Goal: Task Accomplishment & Management: Use online tool/utility

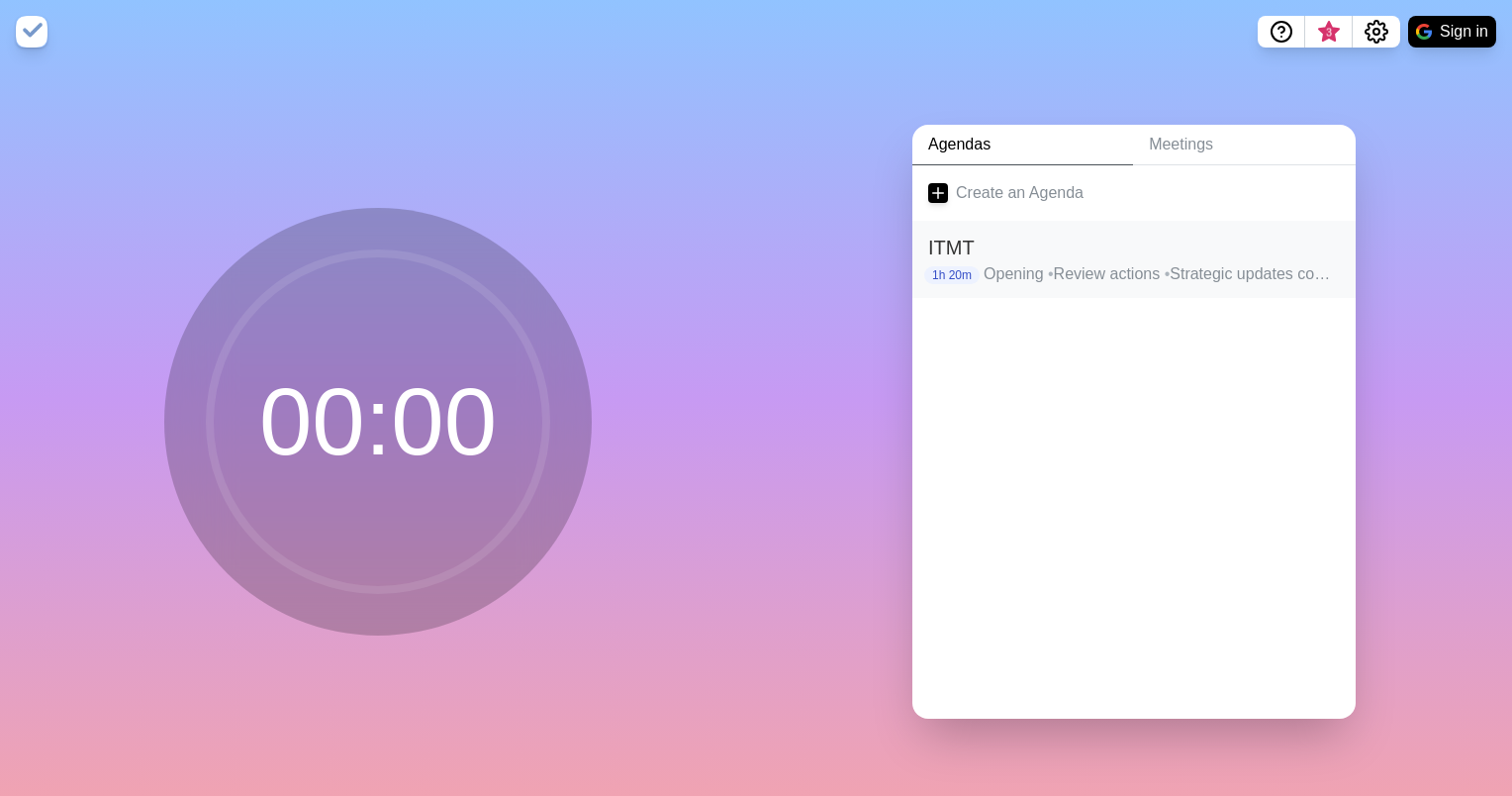
click at [1081, 250] on h2 "ITMT" at bounding box center [1134, 247] width 411 height 30
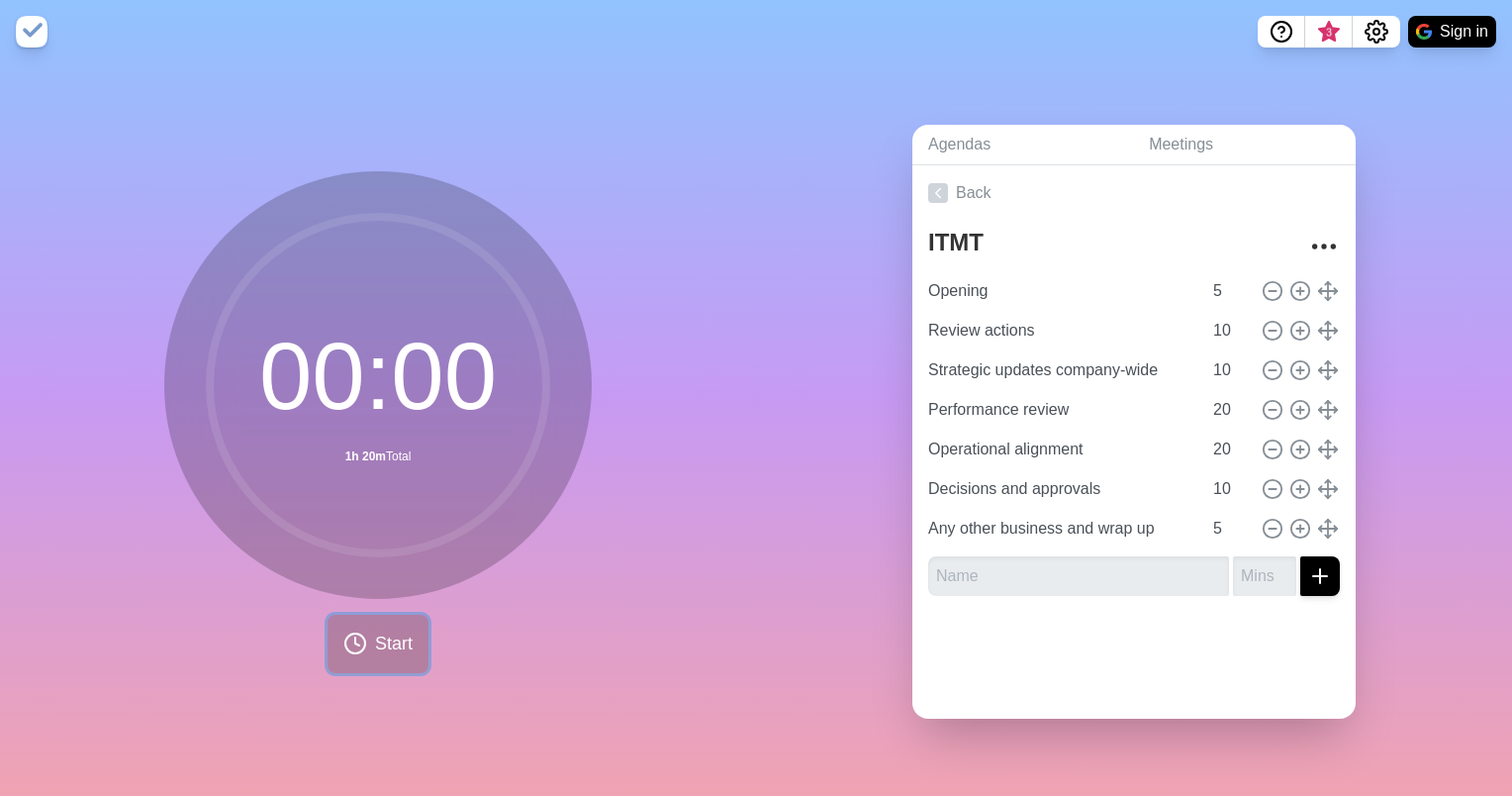
click at [376, 637] on span "Start" at bounding box center [394, 643] width 38 height 27
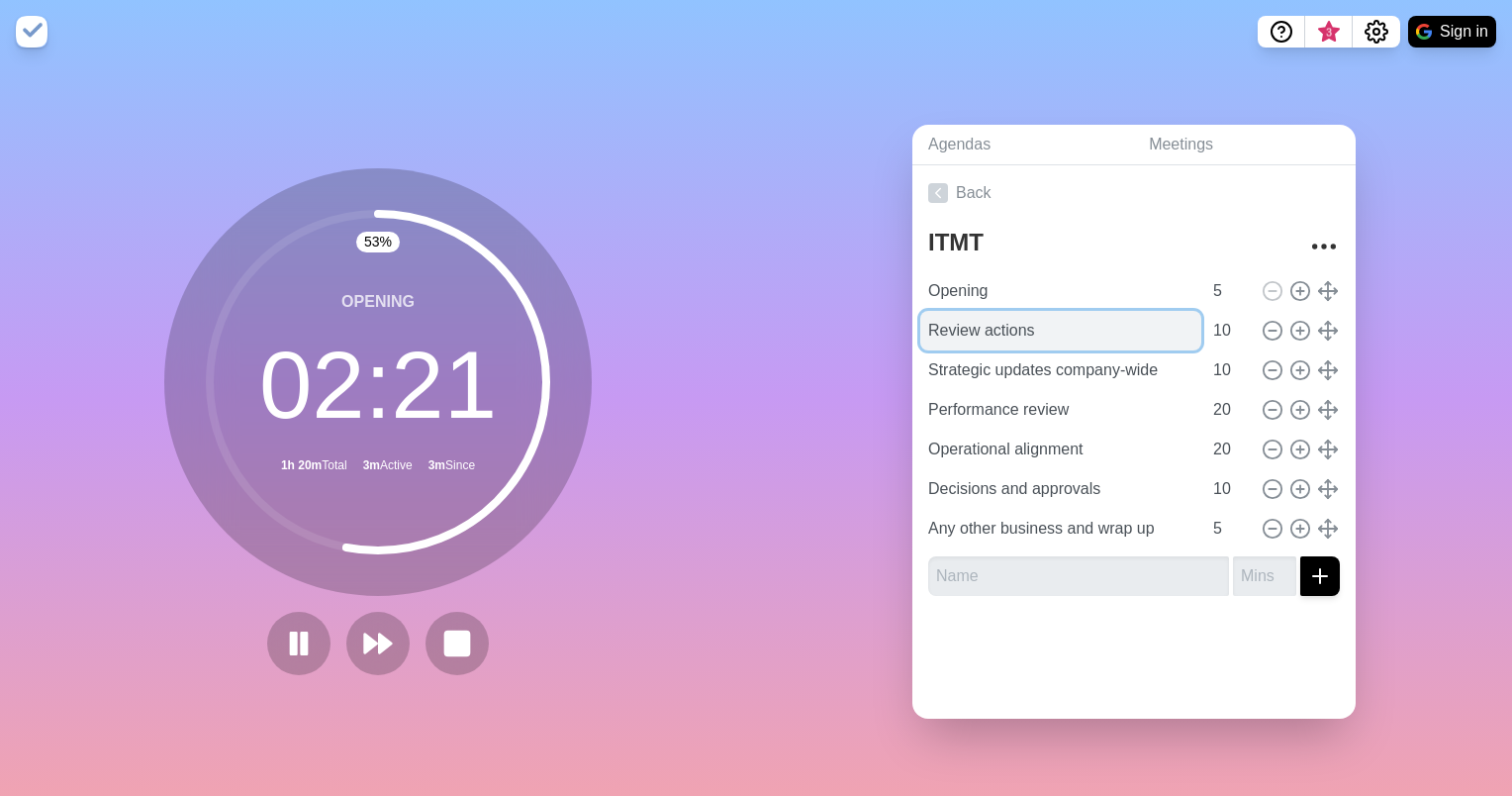
click at [982, 331] on input "Review actions" at bounding box center [1060, 331] width 281 height 40
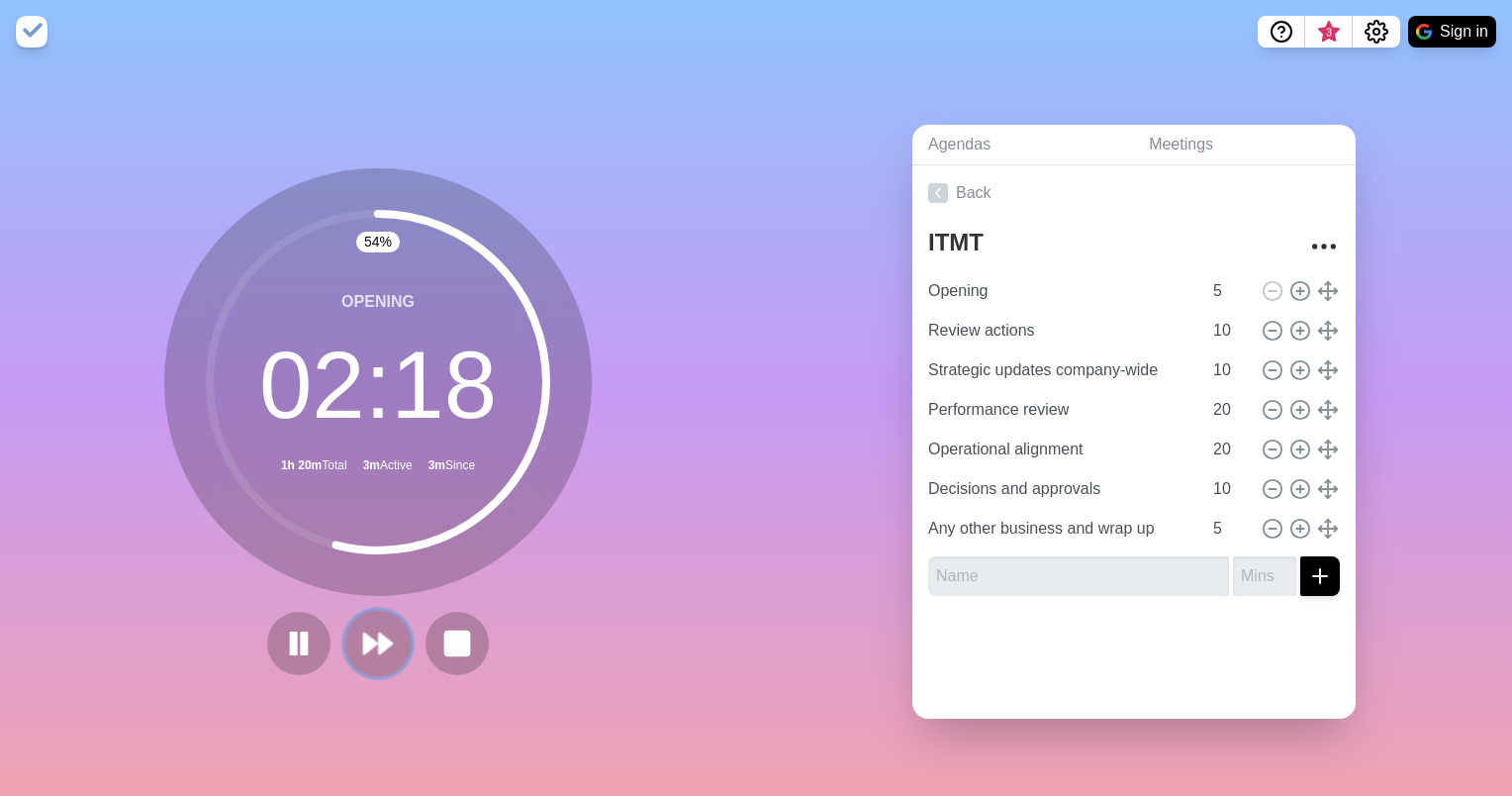
click at [369, 629] on icon at bounding box center [378, 643] width 34 height 34
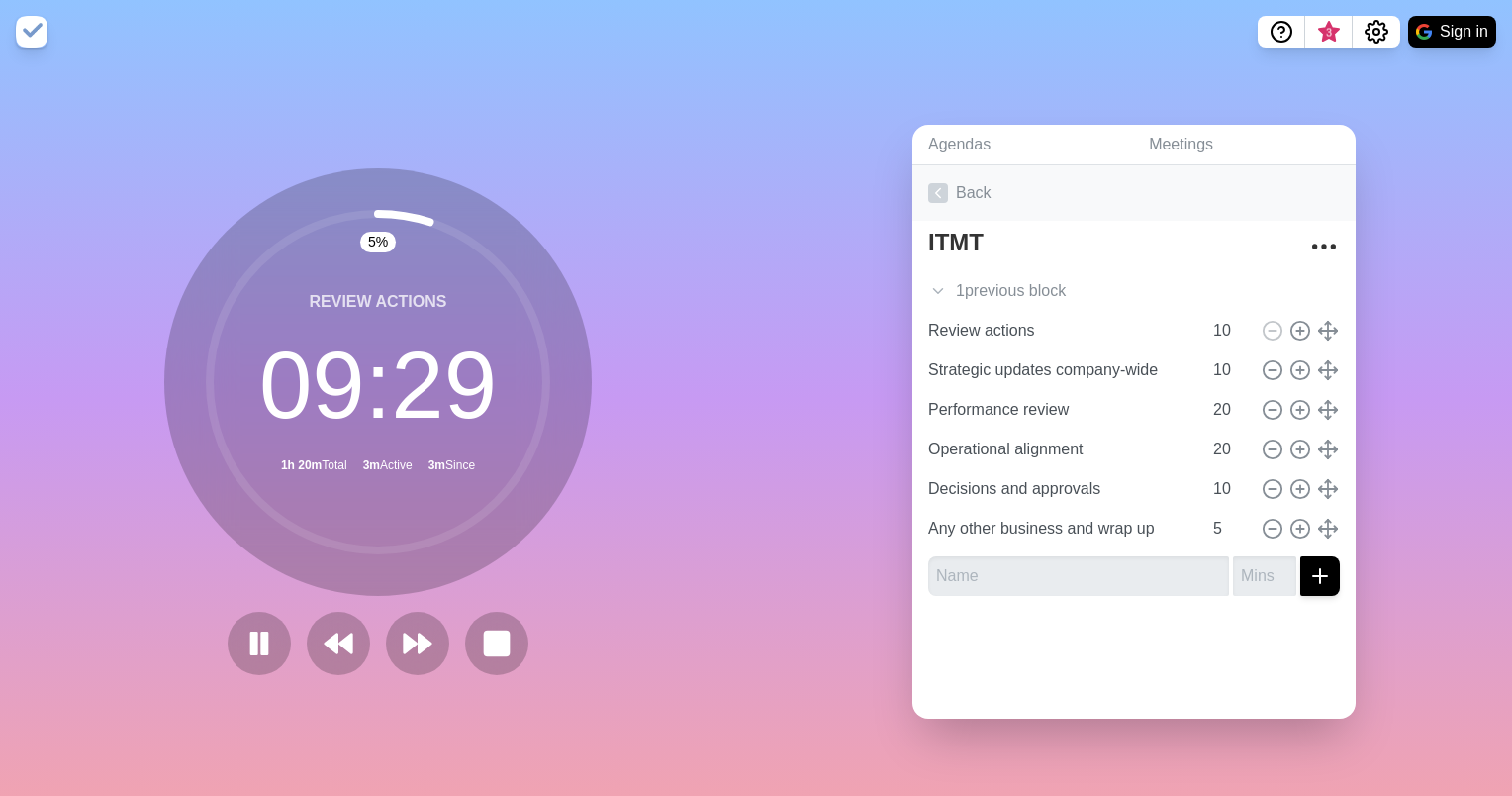
click at [928, 184] on icon at bounding box center [938, 193] width 20 height 20
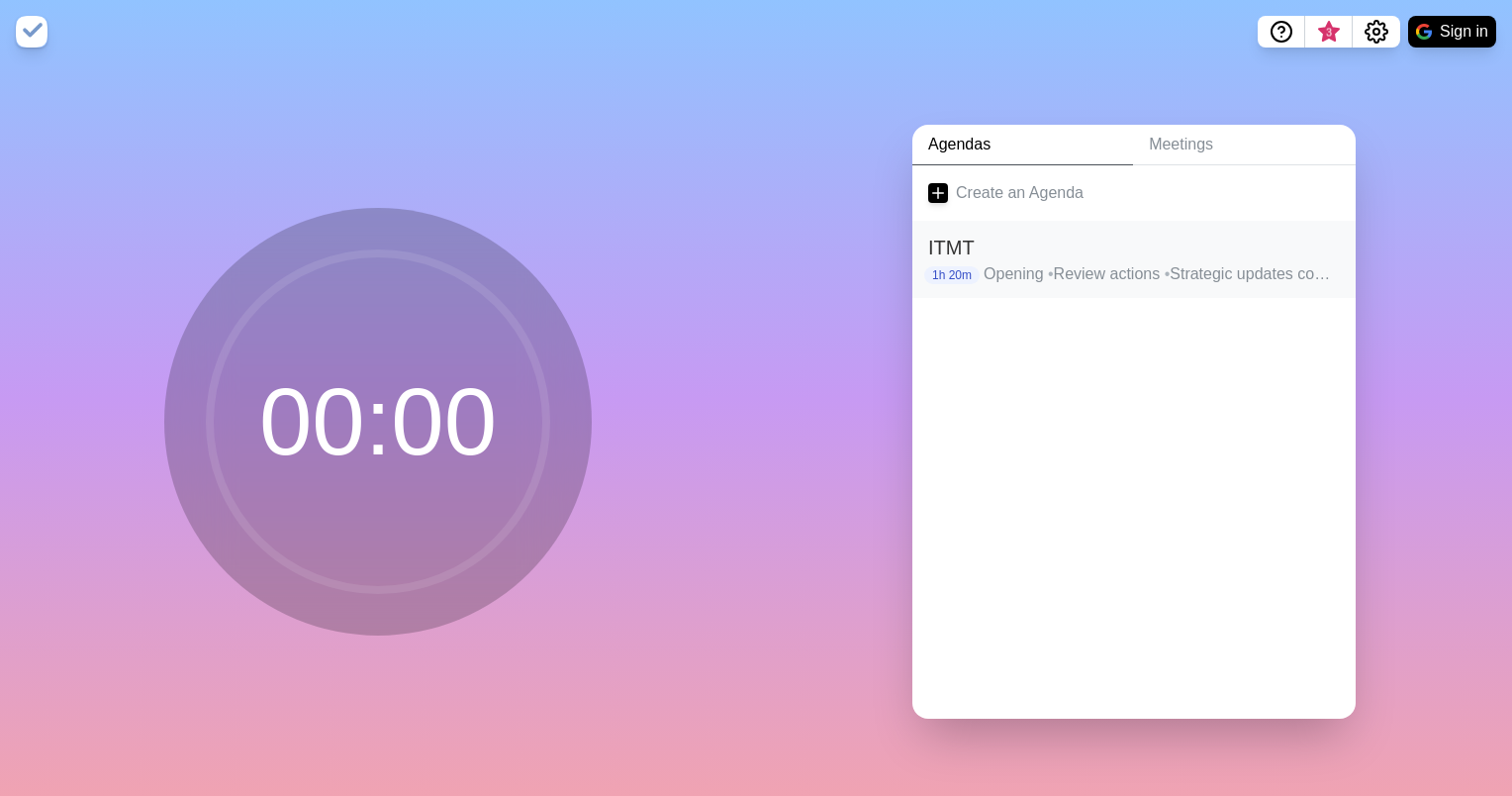
click at [1056, 271] on p "Opening • Review actions • Strategic updates company-wide • Performance review …" at bounding box center [1161, 274] width 357 height 24
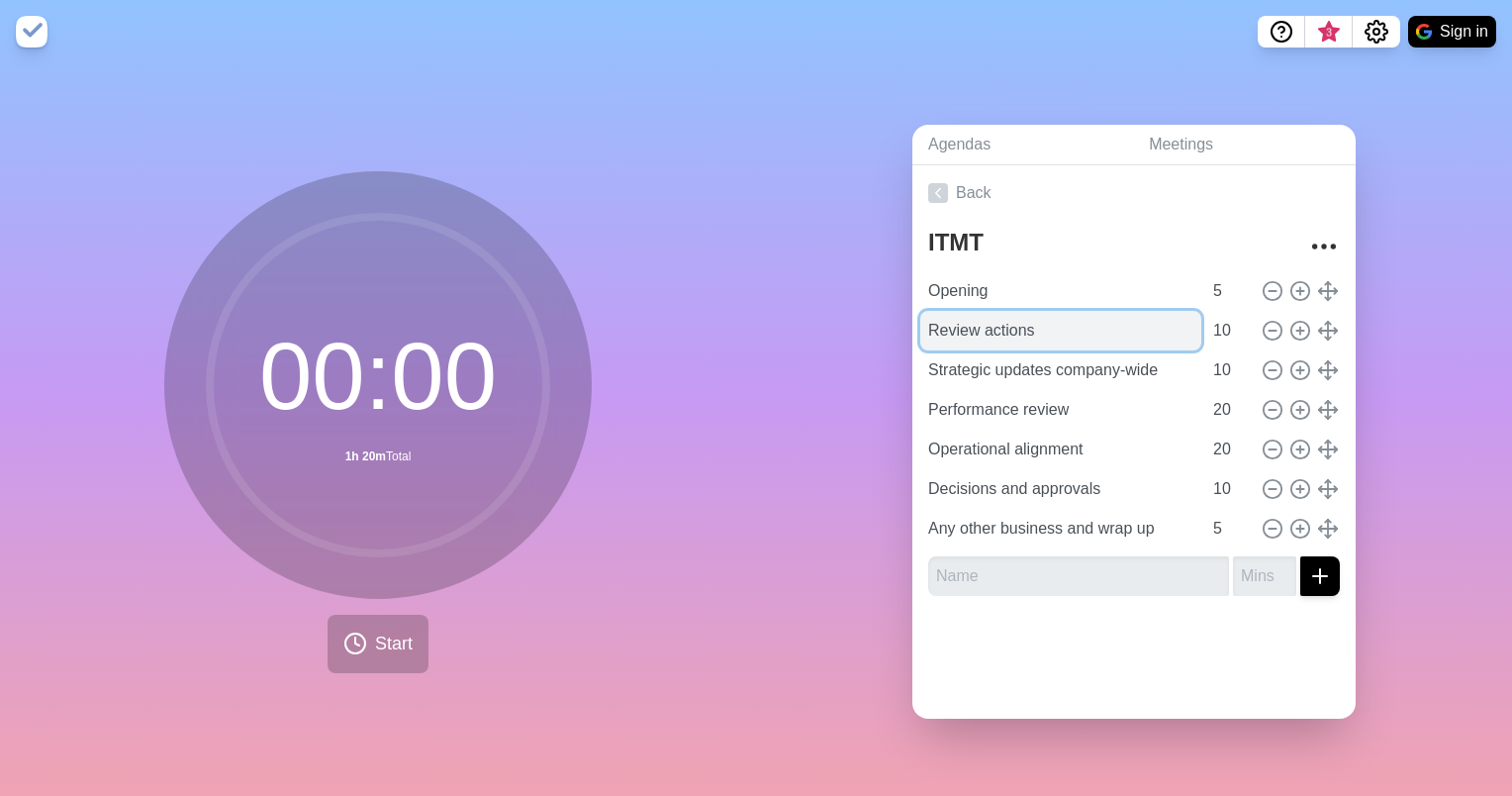
click at [1005, 332] on input "Review actions" at bounding box center [1060, 331] width 281 height 40
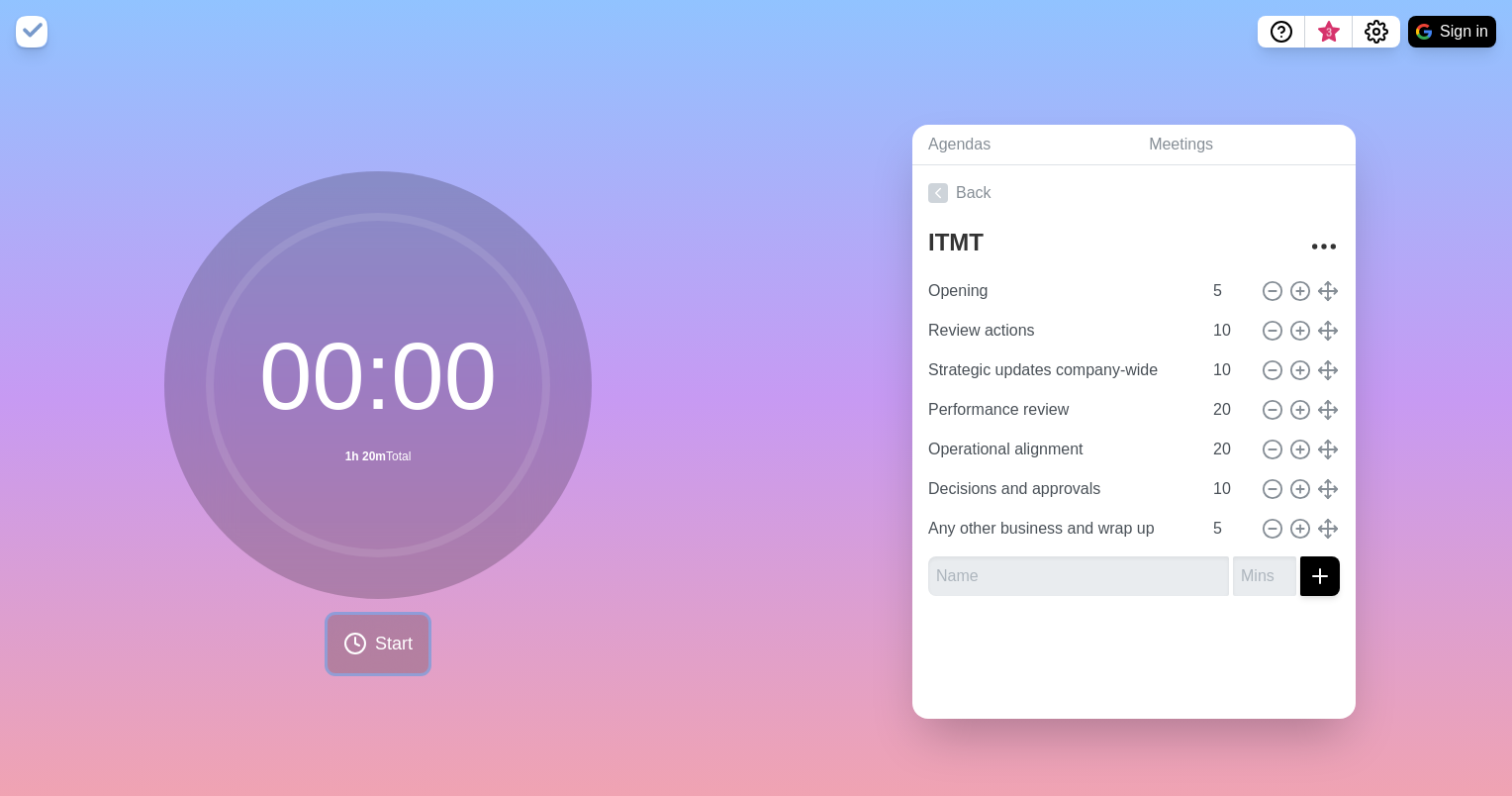
click at [376, 630] on span "Start" at bounding box center [394, 643] width 38 height 27
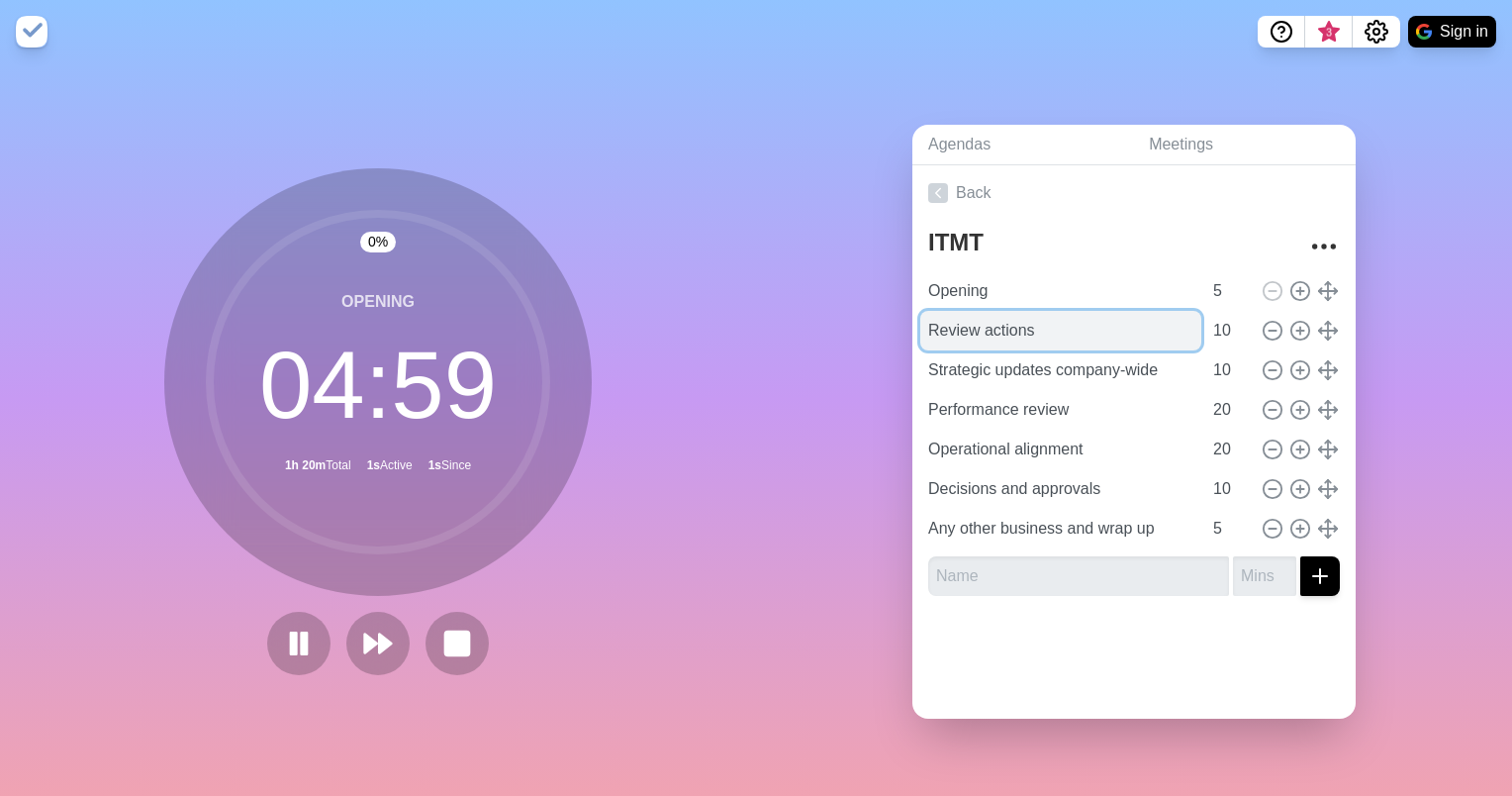
click at [1013, 336] on input "Review actions" at bounding box center [1060, 331] width 281 height 40
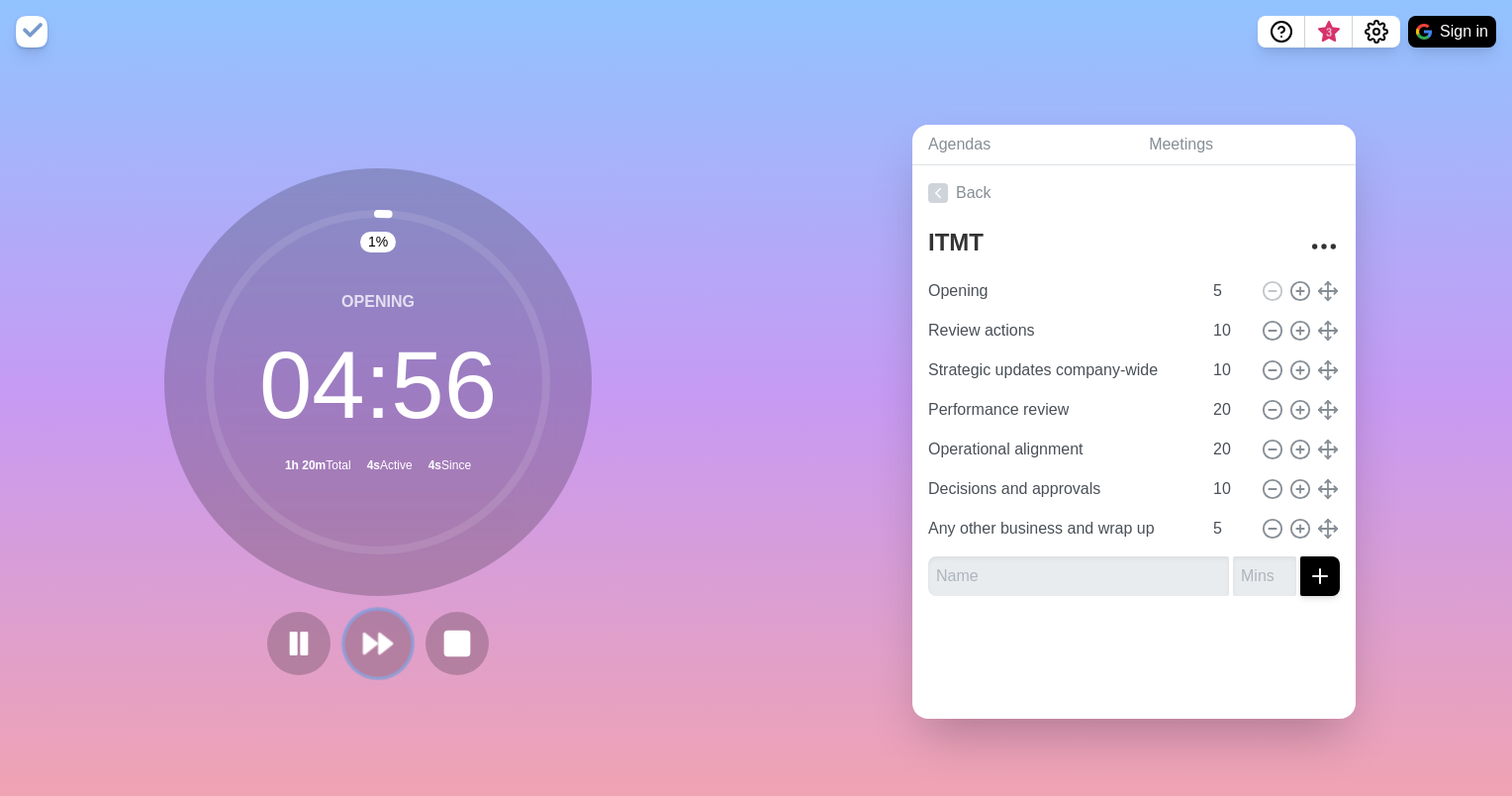
click at [362, 626] on icon at bounding box center [378, 643] width 34 height 34
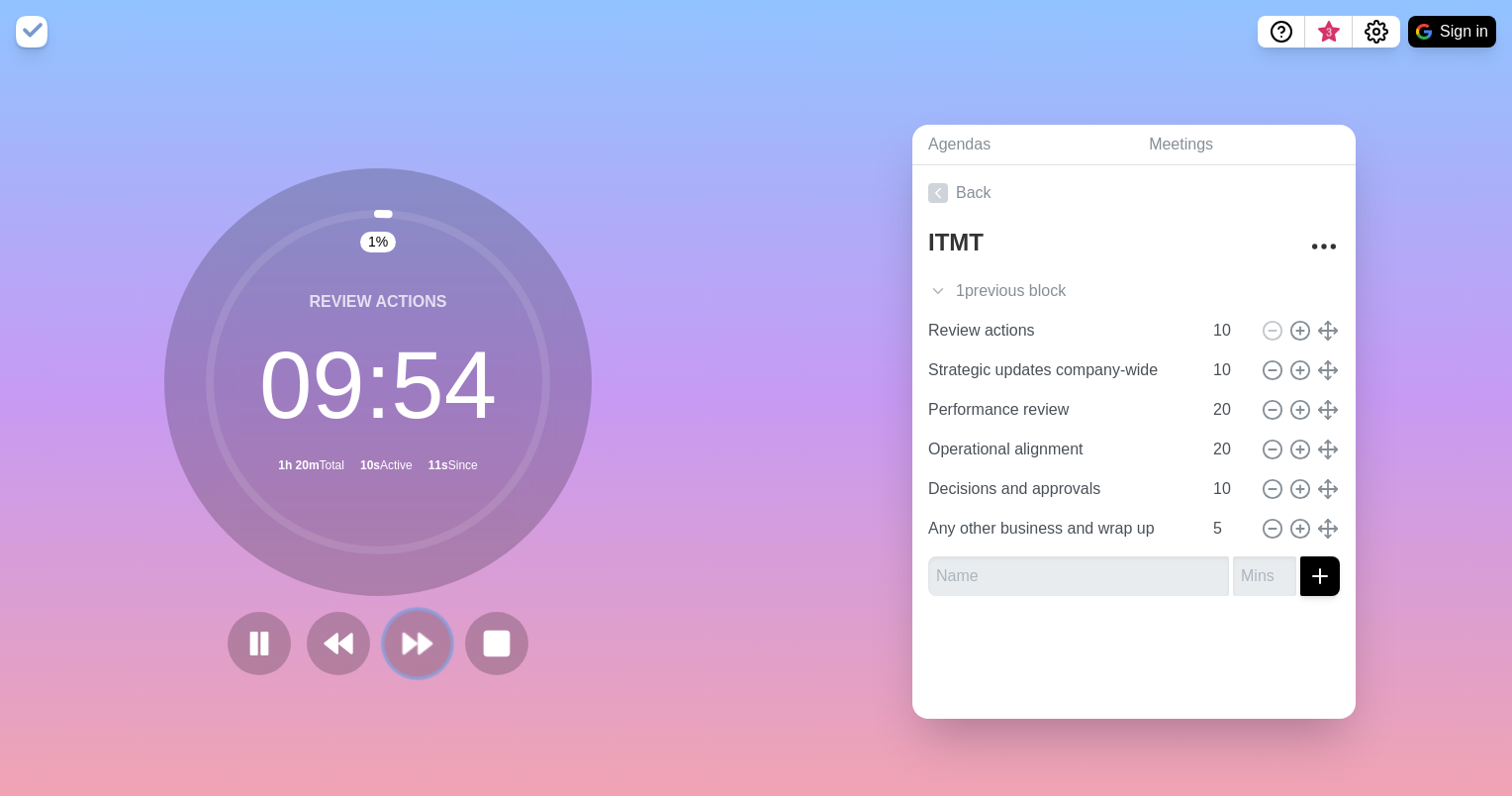
click at [403, 638] on polygon at bounding box center [409, 643] width 13 height 20
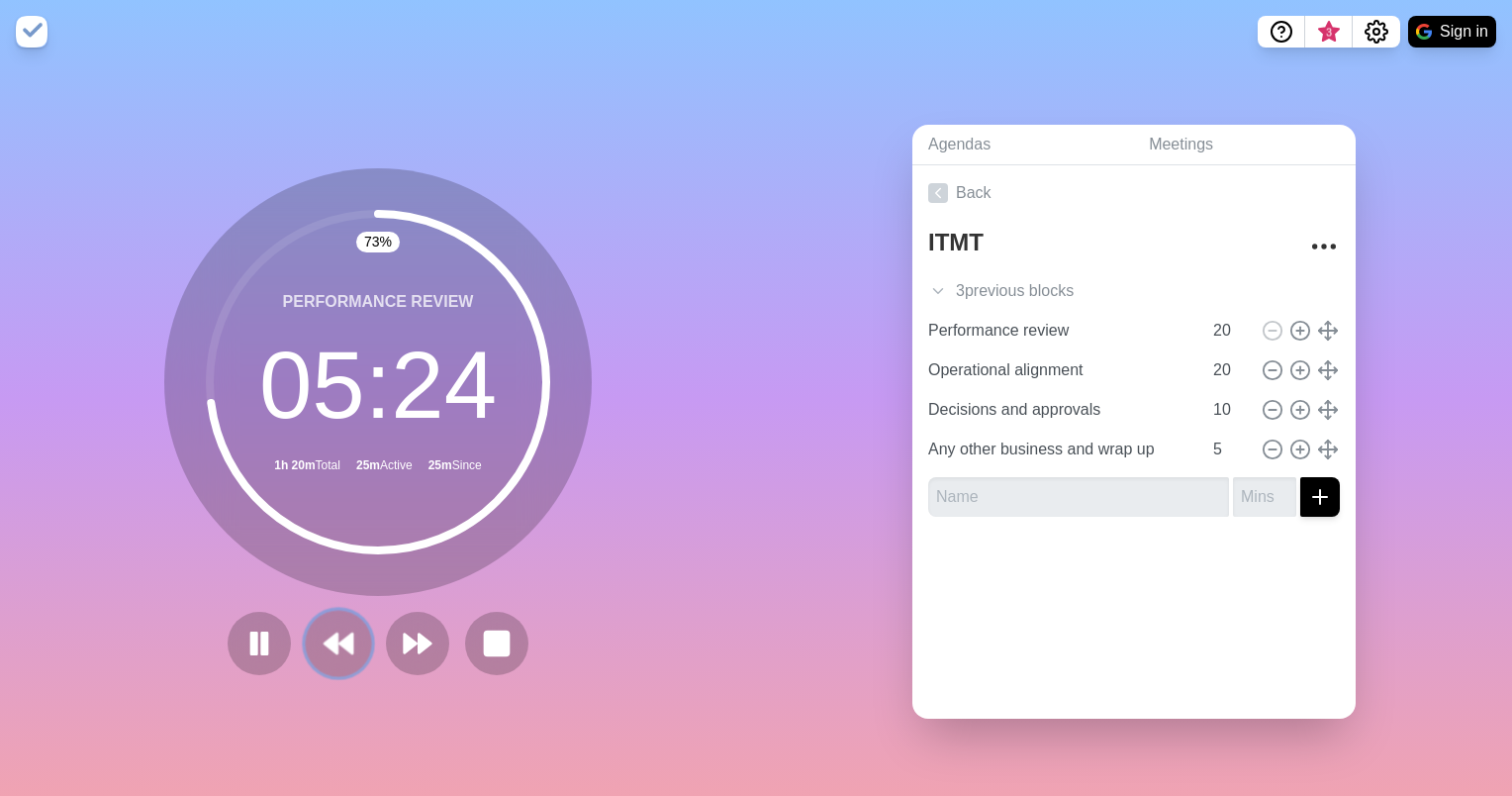
click at [328, 633] on polygon at bounding box center [331, 643] width 13 height 20
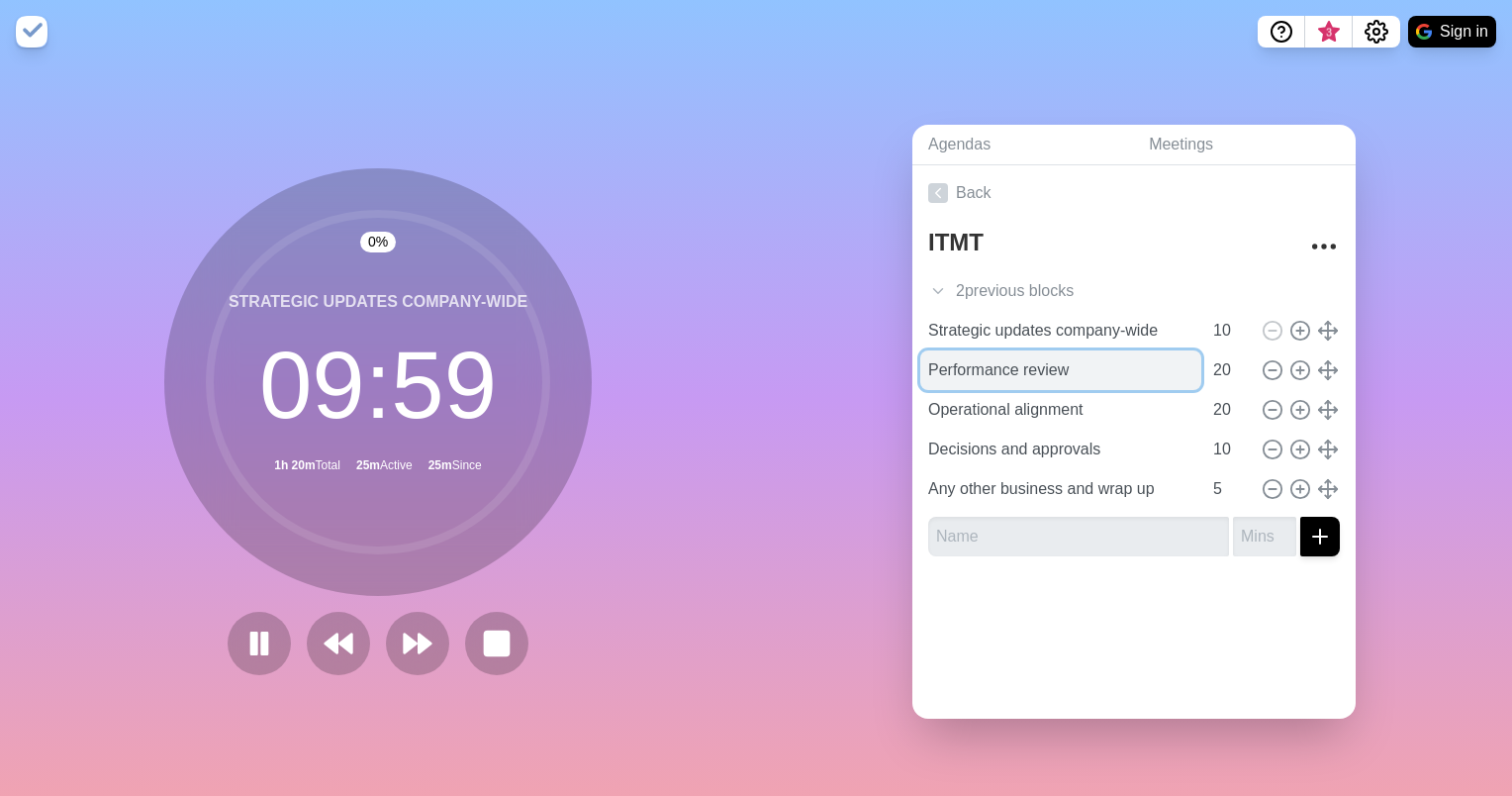
click at [983, 356] on input "Performance review" at bounding box center [1060, 371] width 281 height 40
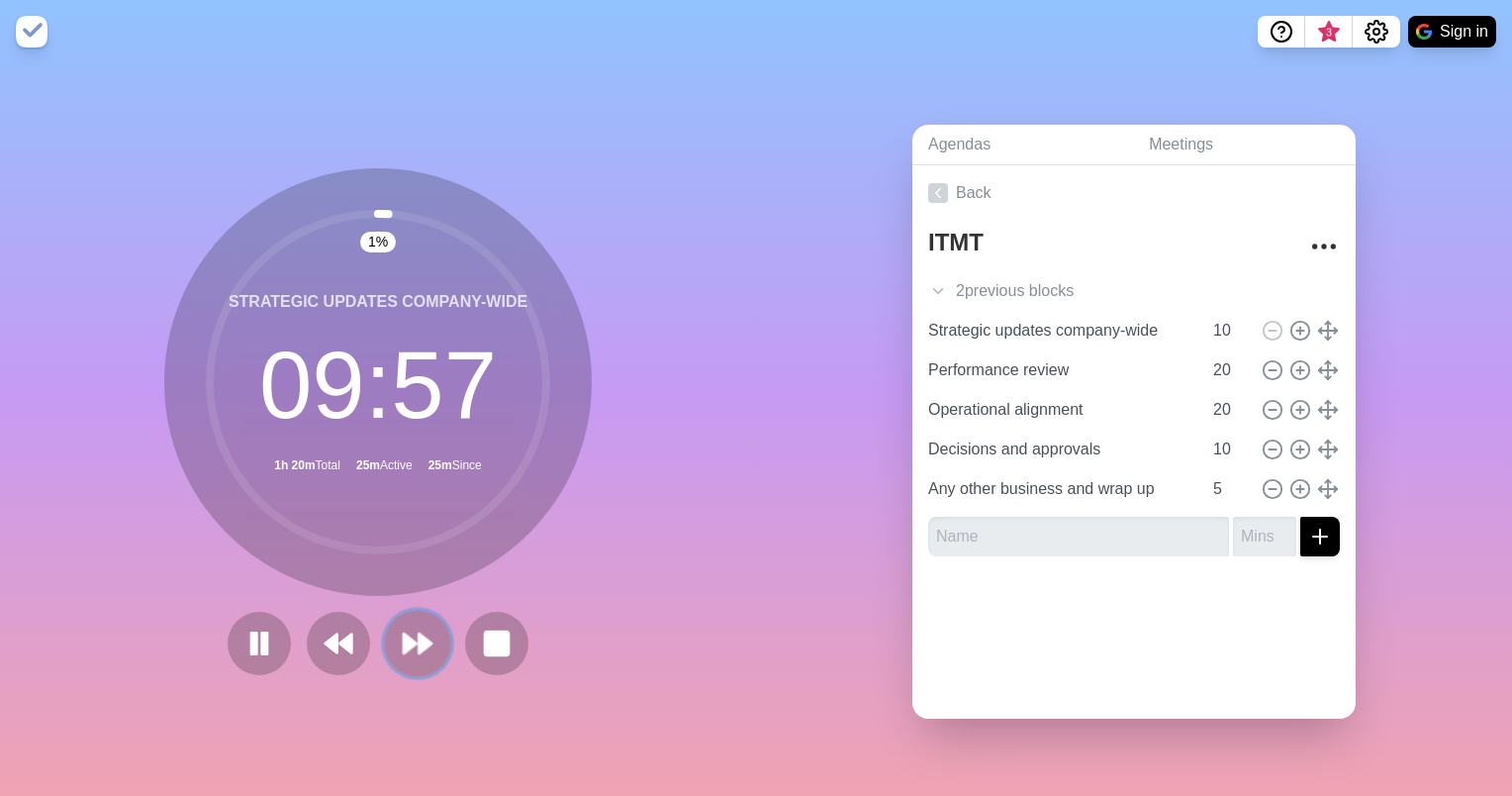
click at [424, 631] on icon at bounding box center [417, 643] width 34 height 34
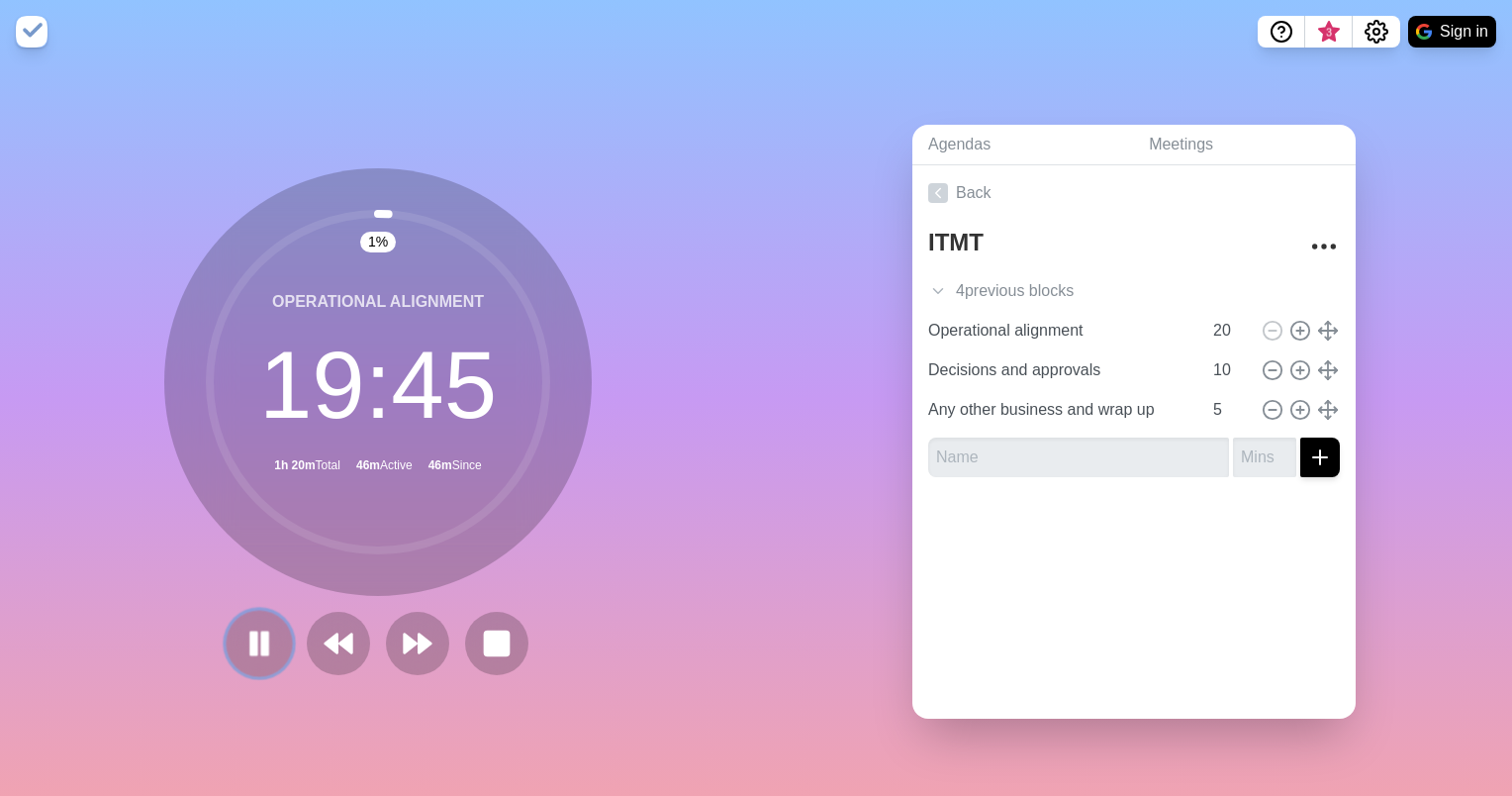
click at [251, 632] on rect at bounding box center [254, 643] width 6 height 22
click at [249, 641] on polygon at bounding box center [259, 642] width 20 height 25
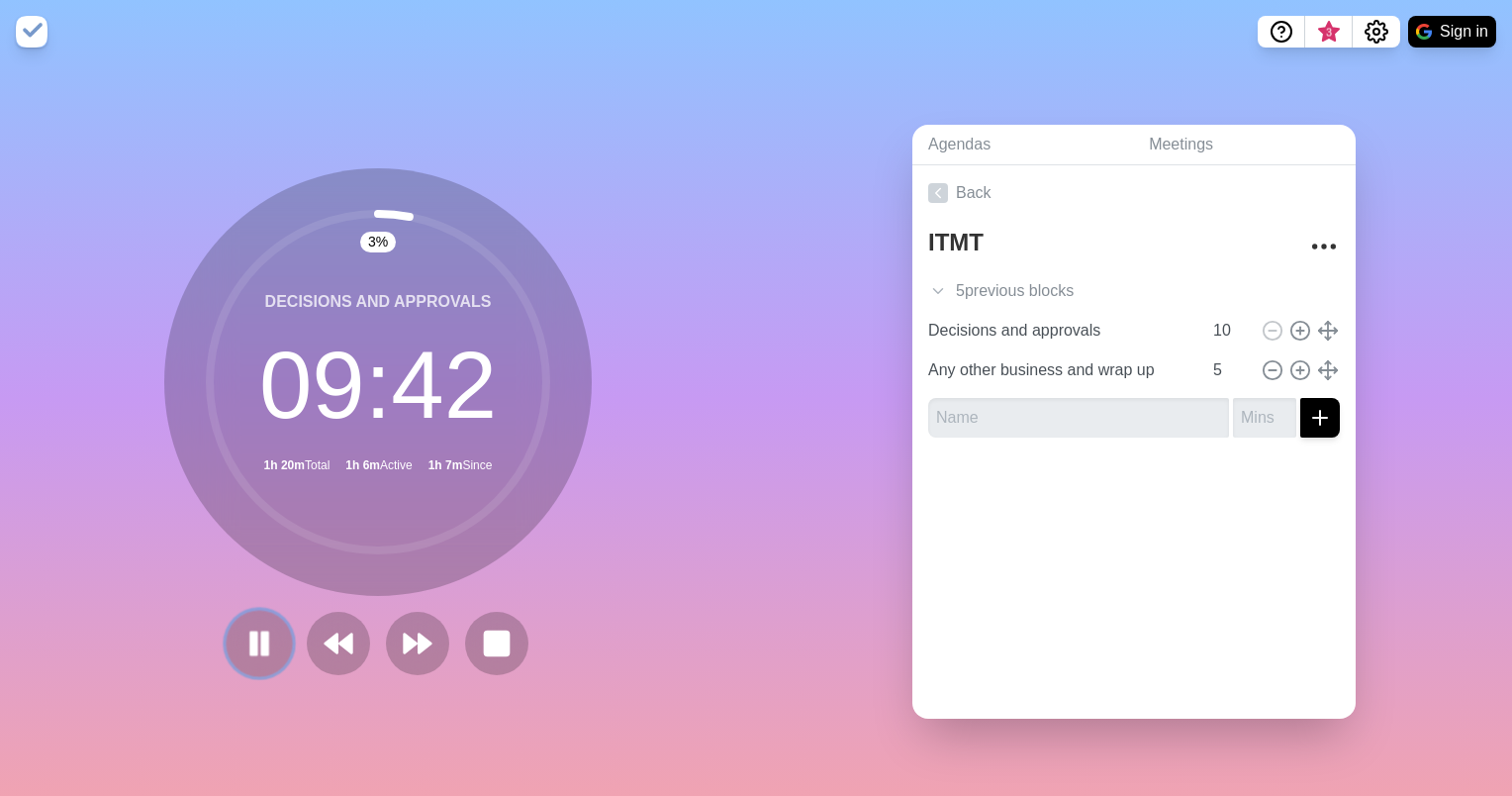
click at [258, 626] on icon at bounding box center [259, 643] width 34 height 34
